Goal: Task Accomplishment & Management: Complete application form

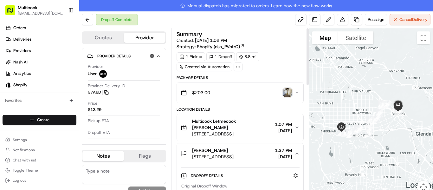
click at [288, 90] on img "button" at bounding box center [287, 92] width 9 height 9
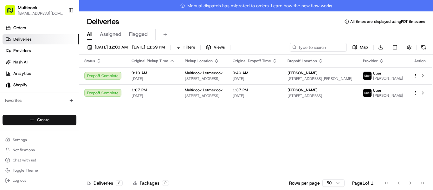
click at [46, 122] on html "Multicook info@multicook.la Toggle Sidebar Orders Deliveries Providers Nash AI …" at bounding box center [216, 95] width 433 height 190
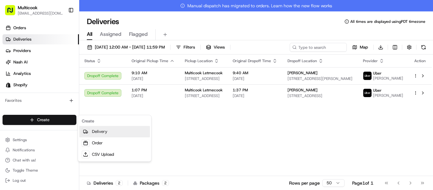
click at [94, 131] on link "Delivery" at bounding box center [114, 131] width 71 height 11
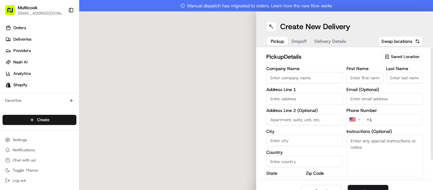
click at [400, 54] on span "Saved Location" at bounding box center [404, 57] width 28 height 6
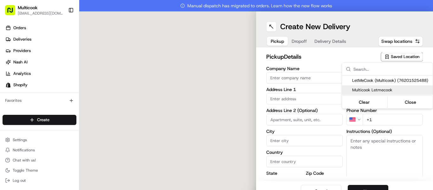
click at [382, 93] on div "Multicook Letmecook" at bounding box center [387, 89] width 91 height 9
type input "Multicook Letmecook"
type input "4364 Woodman Ave"
type input "Los Angeles"
type input "US"
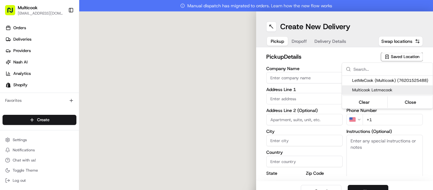
type input "CA"
type input "91423"
type input "Mykola"
type input "Nikityuk"
type input "[EMAIL_ADDRESS][DOMAIN_NAME]"
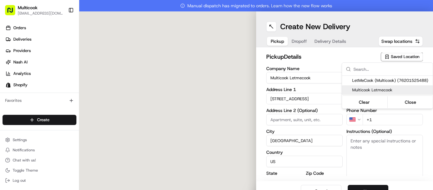
type input "+1 818 245 5354"
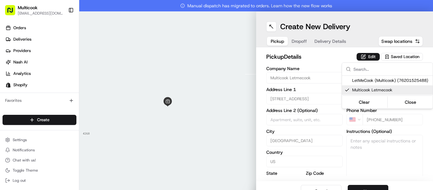
click at [372, 180] on html "Multicook info@multicook.la Toggle Sidebar Orders Deliveries Providers Nash AI …" at bounding box center [216, 95] width 433 height 190
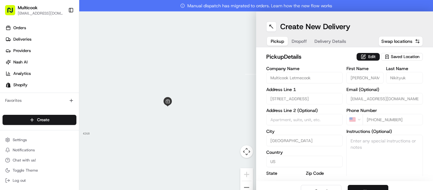
click at [368, 186] on button "Next" at bounding box center [367, 191] width 41 height 13
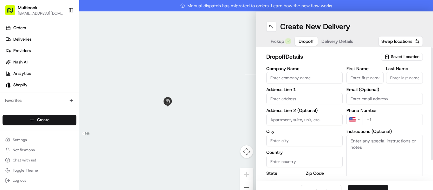
click at [395, 57] on span "Saved Location" at bounding box center [404, 57] width 28 height 6
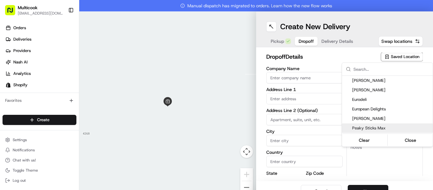
click at [368, 129] on span "Peaky Sticks Max" at bounding box center [391, 128] width 78 height 6
type input "Peaky Sticks Max"
type input "243 N Vermont Ave"
type input "#1"
type input "Los Angeles"
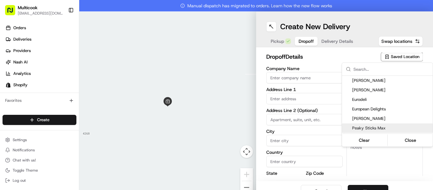
type input "US"
type input "CA"
type input "90004"
type input "+1 213 392 7379"
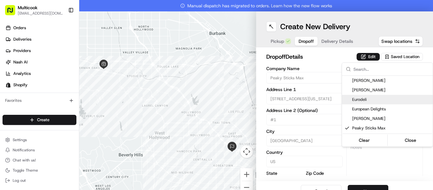
click at [330, 61] on html "Multicook info@multicook.la Toggle Sidebar Orders Deliveries Providers Nash AI …" at bounding box center [216, 95] width 433 height 190
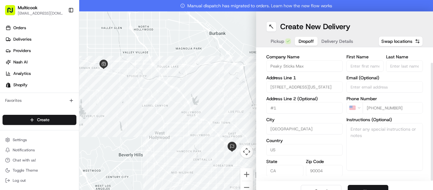
scroll to position [16, 0]
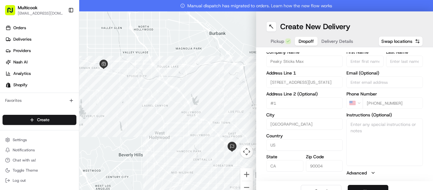
click at [376, 187] on button "Next" at bounding box center [367, 191] width 41 height 13
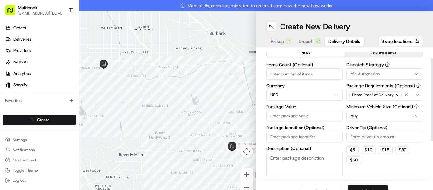
click at [276, 72] on input "Items Count (Optional)" at bounding box center [304, 73] width 76 height 11
type input "6"
click at [281, 116] on input "Package Value" at bounding box center [304, 115] width 76 height 11
type input "320"
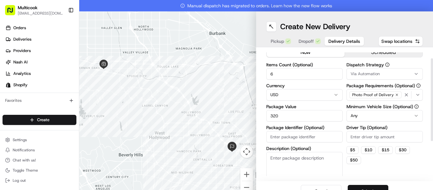
click at [374, 186] on button "Submit" at bounding box center [367, 191] width 41 height 13
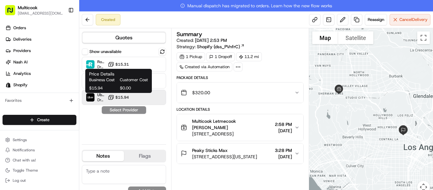
click at [121, 100] on button "$15.94" at bounding box center [118, 97] width 21 height 6
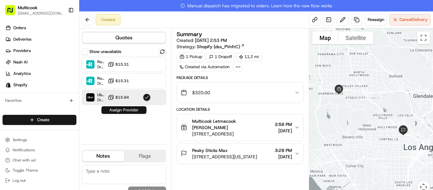
click at [126, 108] on button "Assign Provider" at bounding box center [123, 110] width 45 height 8
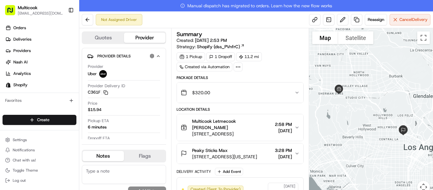
click at [296, 159] on button "Peaky Sticks Max 243 N Vermont Ave #1, Los Angeles, CA 90004, USA 3:28 PM 08/18…" at bounding box center [240, 153] width 126 height 20
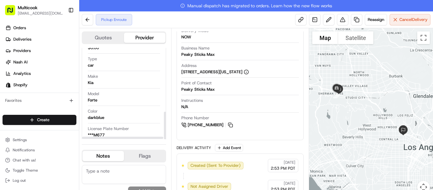
scroll to position [211, 0]
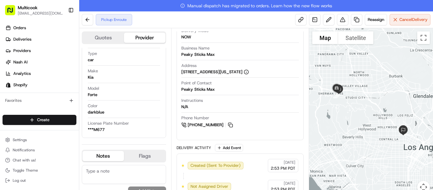
click at [105, 177] on textarea at bounding box center [124, 174] width 84 height 19
type textarea "CLIENT'S NUMBER +14243555026"
click at [146, 188] on button "Add Note" at bounding box center [147, 190] width 38 height 9
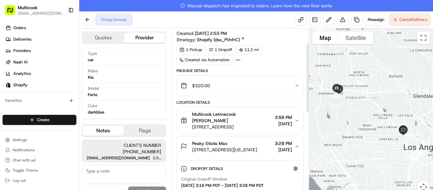
scroll to position [0, 0]
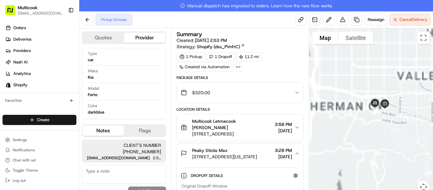
drag, startPoint x: 331, startPoint y: 96, endPoint x: 405, endPoint y: 115, distance: 76.5
click at [405, 115] on div at bounding box center [371, 114] width 124 height 173
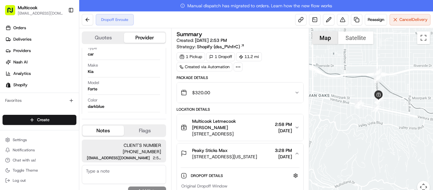
scroll to position [205, 0]
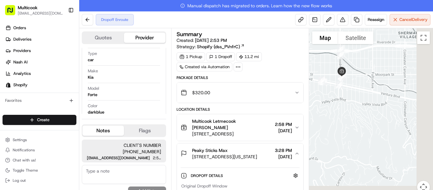
drag, startPoint x: 372, startPoint y: 129, endPoint x: 329, endPoint y: 96, distance: 55.1
click at [329, 96] on div at bounding box center [371, 114] width 124 height 173
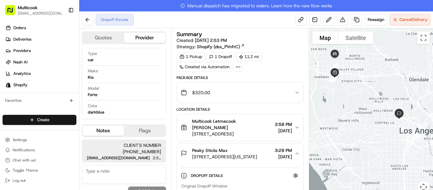
drag, startPoint x: 364, startPoint y: 124, endPoint x: 338, endPoint y: 99, distance: 35.8
click at [338, 99] on div at bounding box center [371, 114] width 124 height 173
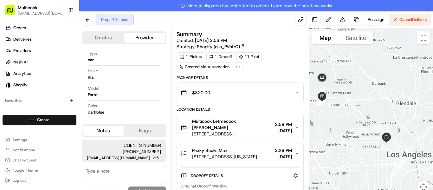
drag, startPoint x: 349, startPoint y: 117, endPoint x: 336, endPoint y: 142, distance: 27.6
click at [336, 142] on div at bounding box center [371, 114] width 124 height 173
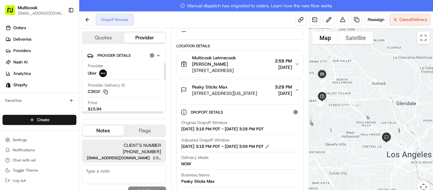
scroll to position [0, 0]
